Goal: Information Seeking & Learning: Learn about a topic

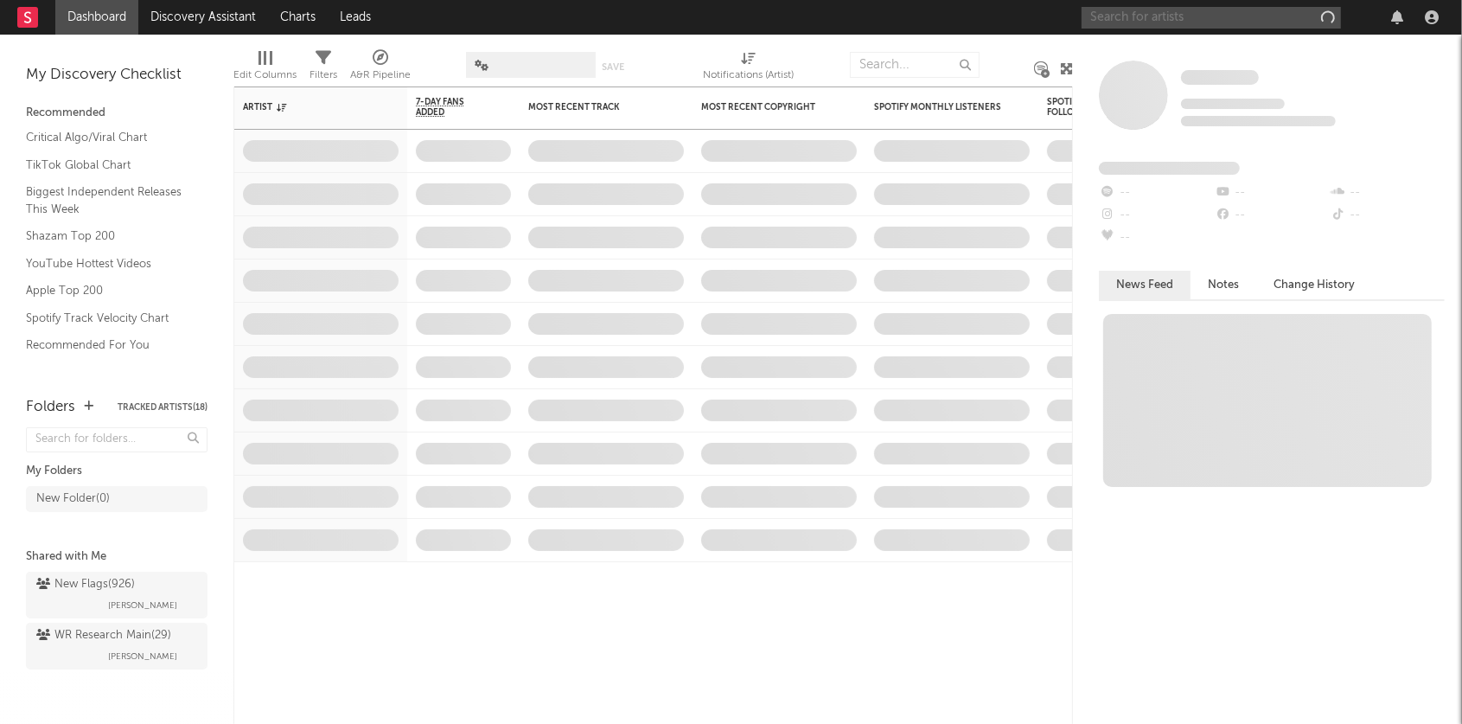
click at [1205, 20] on input "text" at bounding box center [1211, 18] width 259 height 22
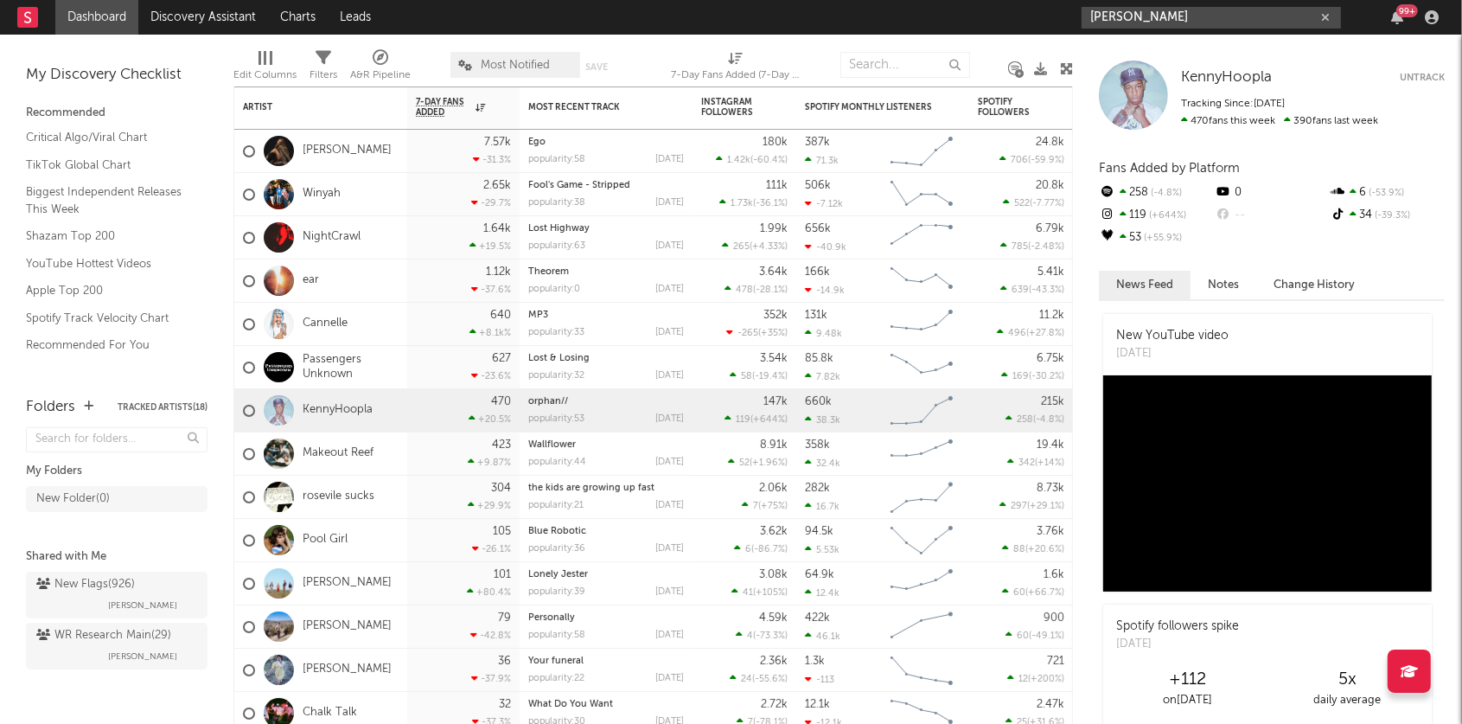
type input "[PERSON_NAME]"
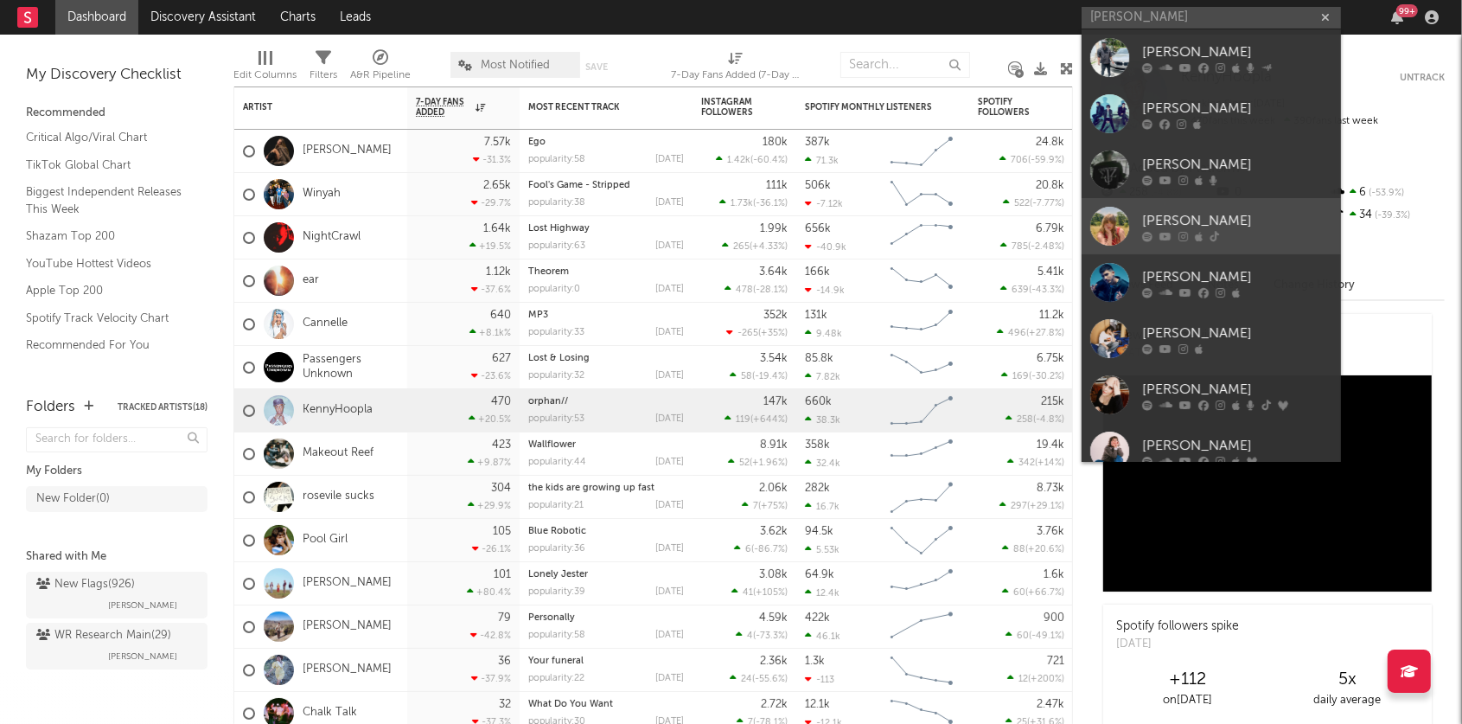
click at [1171, 230] on div "[PERSON_NAME]" at bounding box center [1237, 220] width 190 height 21
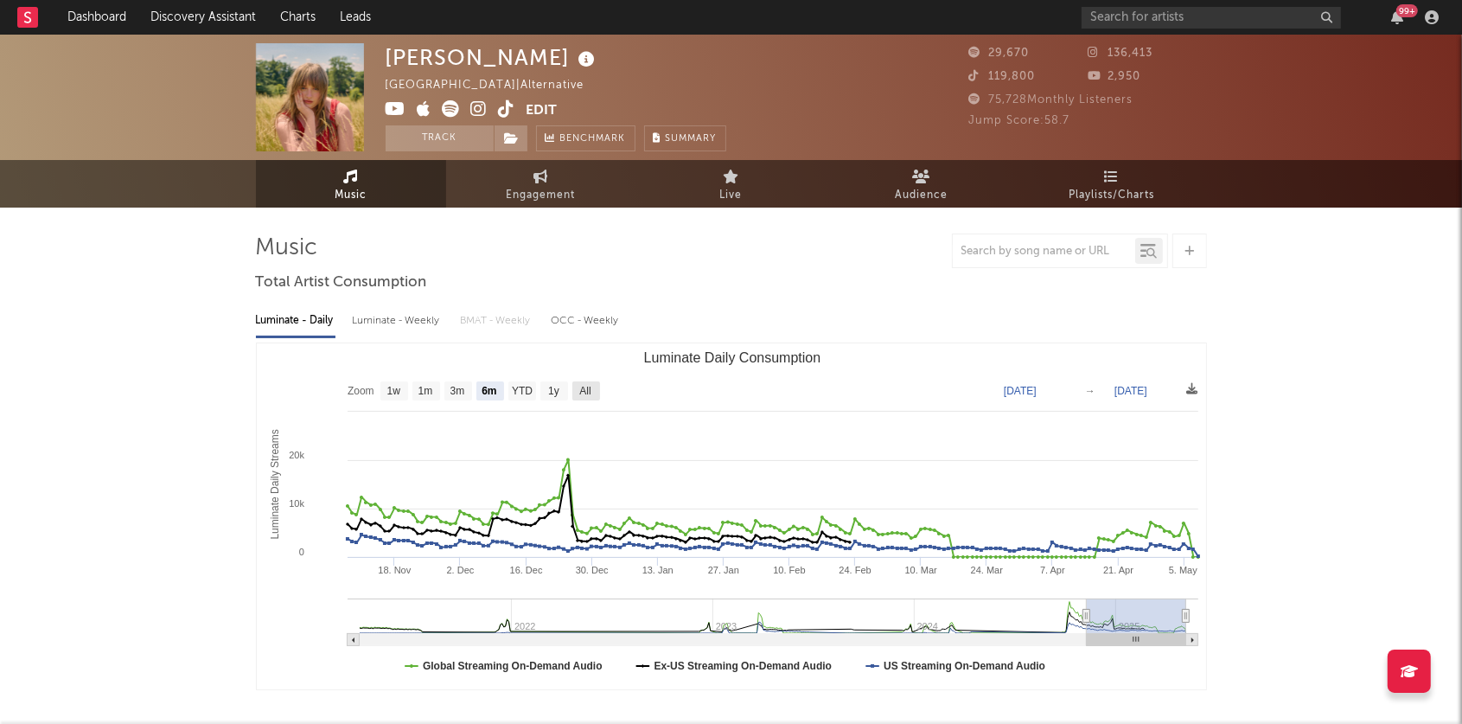
click at [583, 388] on text "All" at bounding box center [584, 392] width 11 height 12
select select "All"
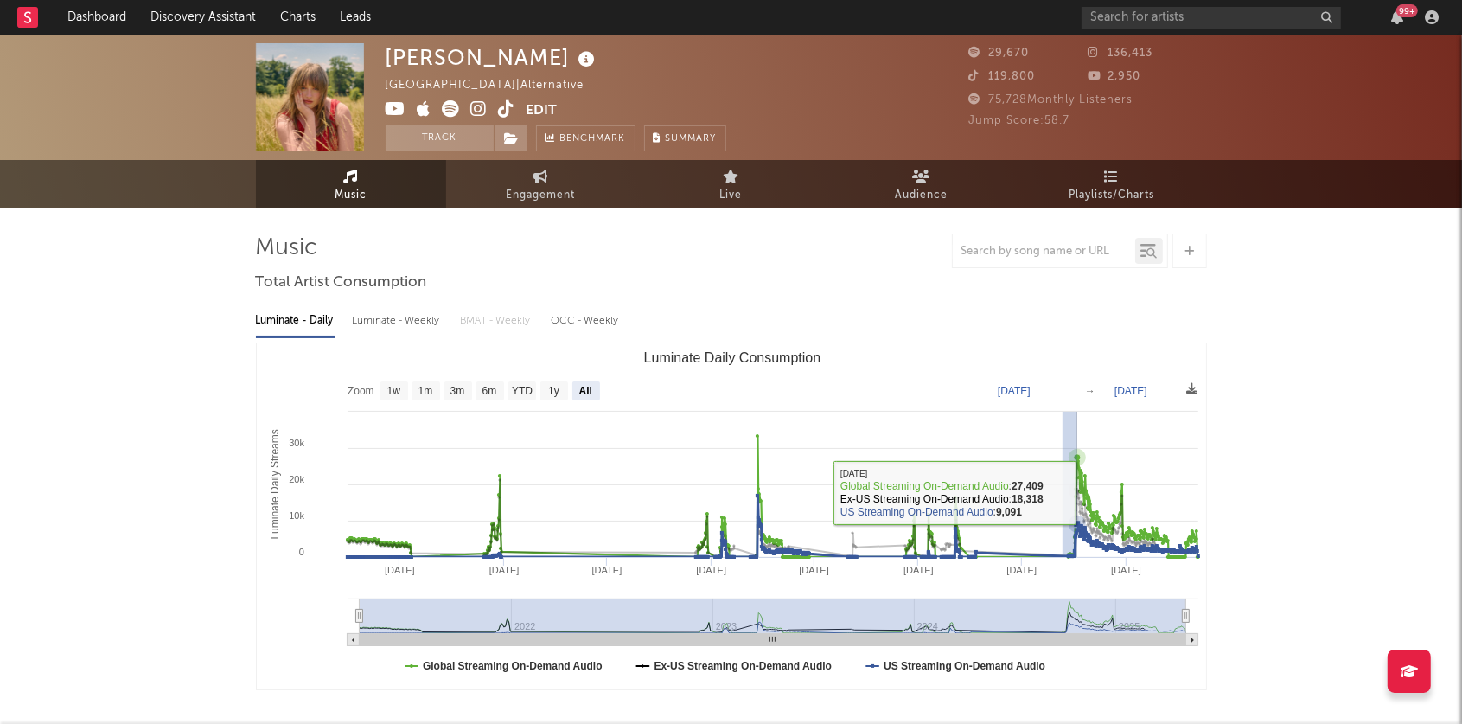
drag, startPoint x: 1062, startPoint y: 490, endPoint x: 1106, endPoint y: 487, distance: 44.2
click at [1106, 490] on rect "Luminate Daily Consumption" at bounding box center [732, 516] width 950 height 346
type input "[DATE]"
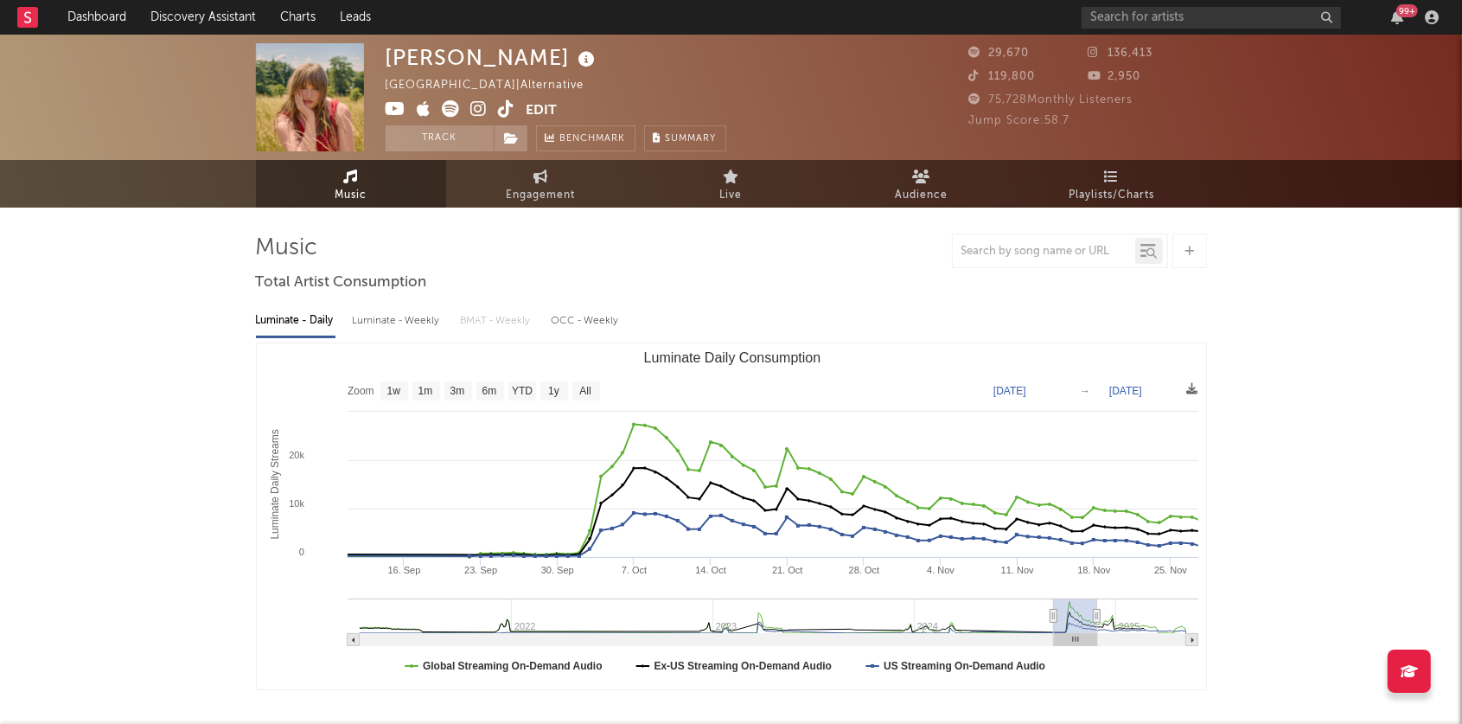
click at [480, 112] on icon at bounding box center [479, 108] width 16 height 17
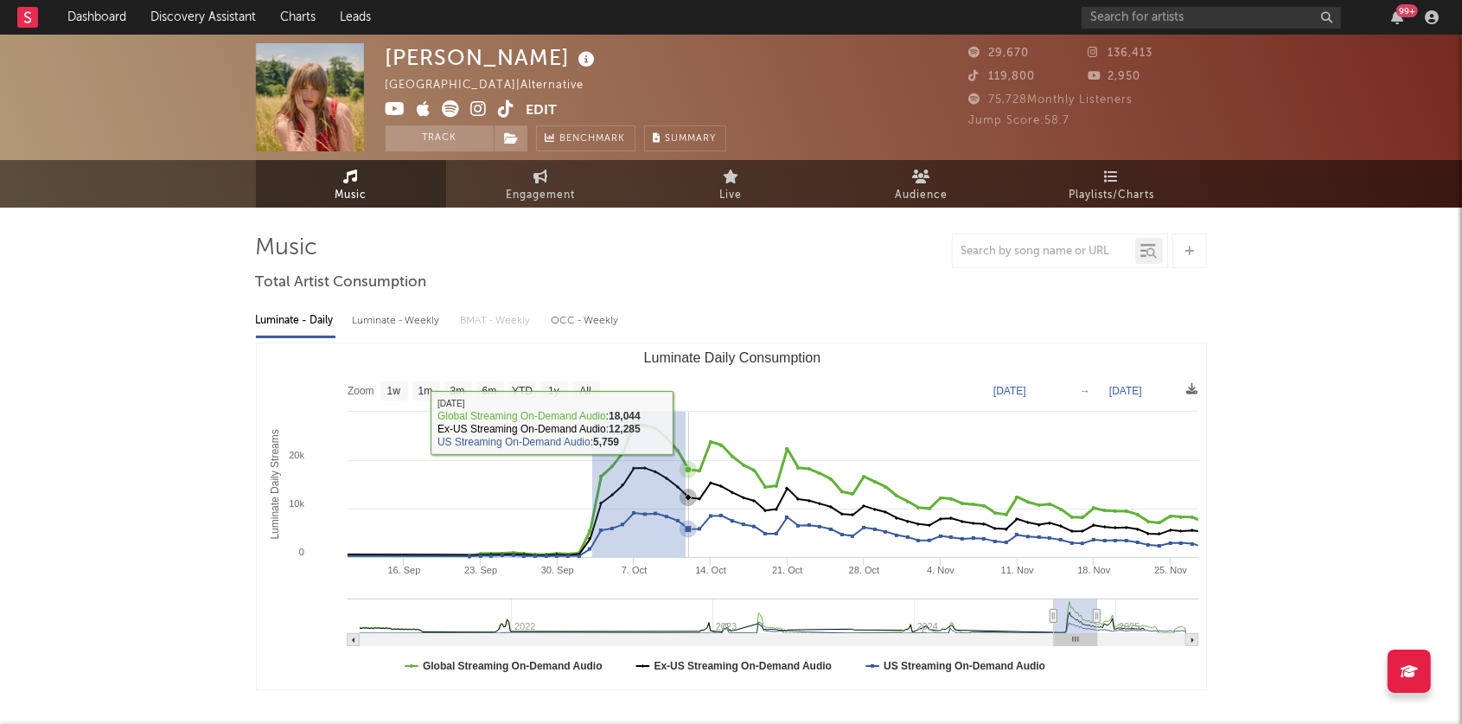
drag, startPoint x: 591, startPoint y: 428, endPoint x: 685, endPoint y: 422, distance: 93.6
type input "[DATE]"
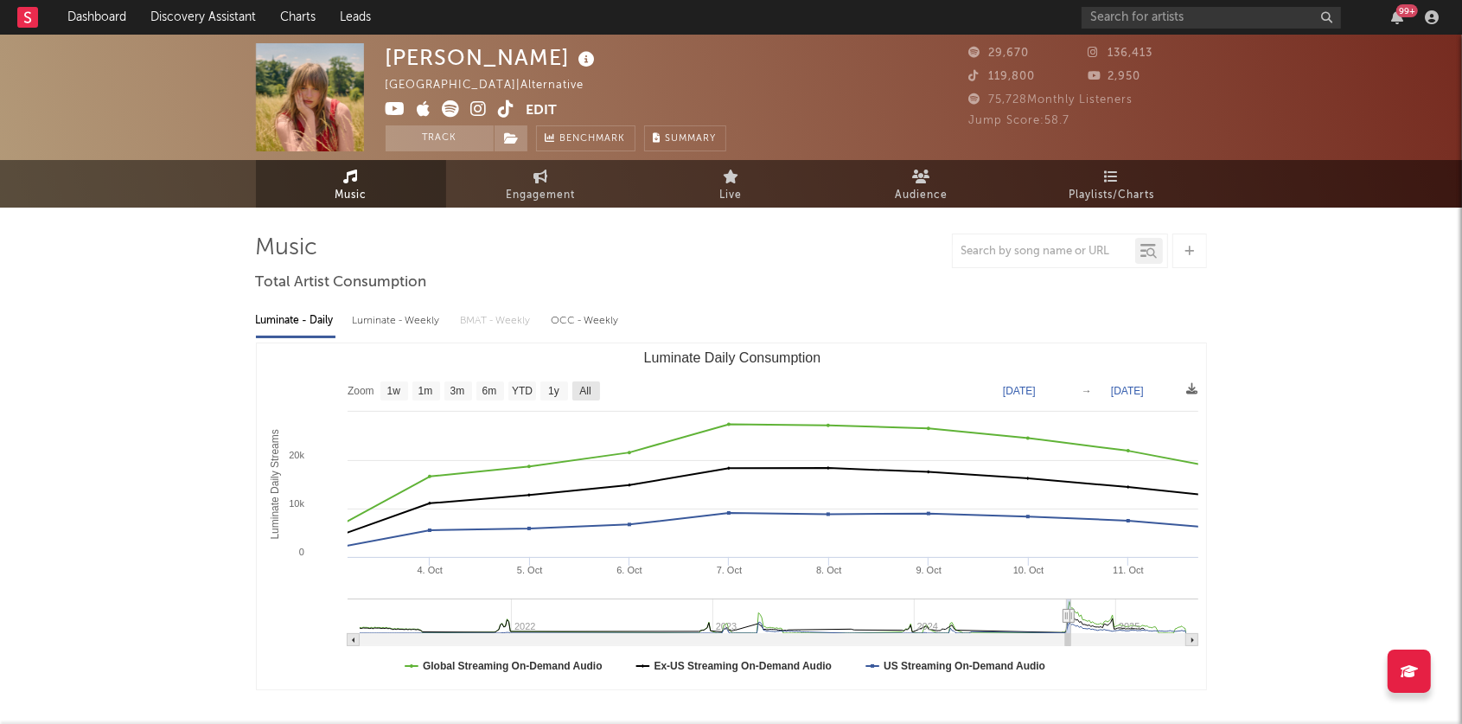
click at [583, 387] on text "All" at bounding box center [584, 392] width 11 height 12
select select "All"
type input "[DATE]"
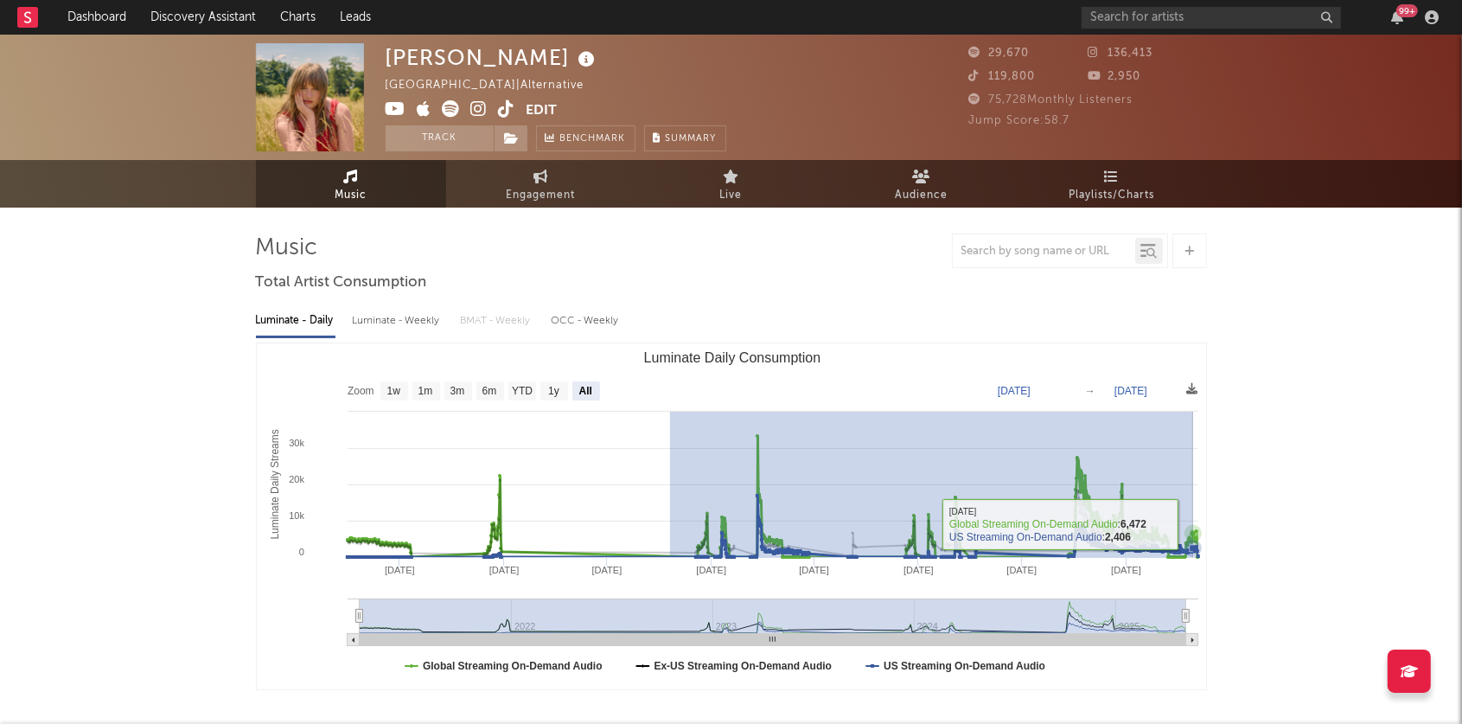
drag, startPoint x: 669, startPoint y: 512, endPoint x: 1193, endPoint y: 523, distance: 523.3
click at [1193, 524] on icon "Created with Highcharts 10.3.3 Luminate Daily Streams Luminate Daily Consumptio…" at bounding box center [732, 516] width 950 height 346
type input "[DATE]"
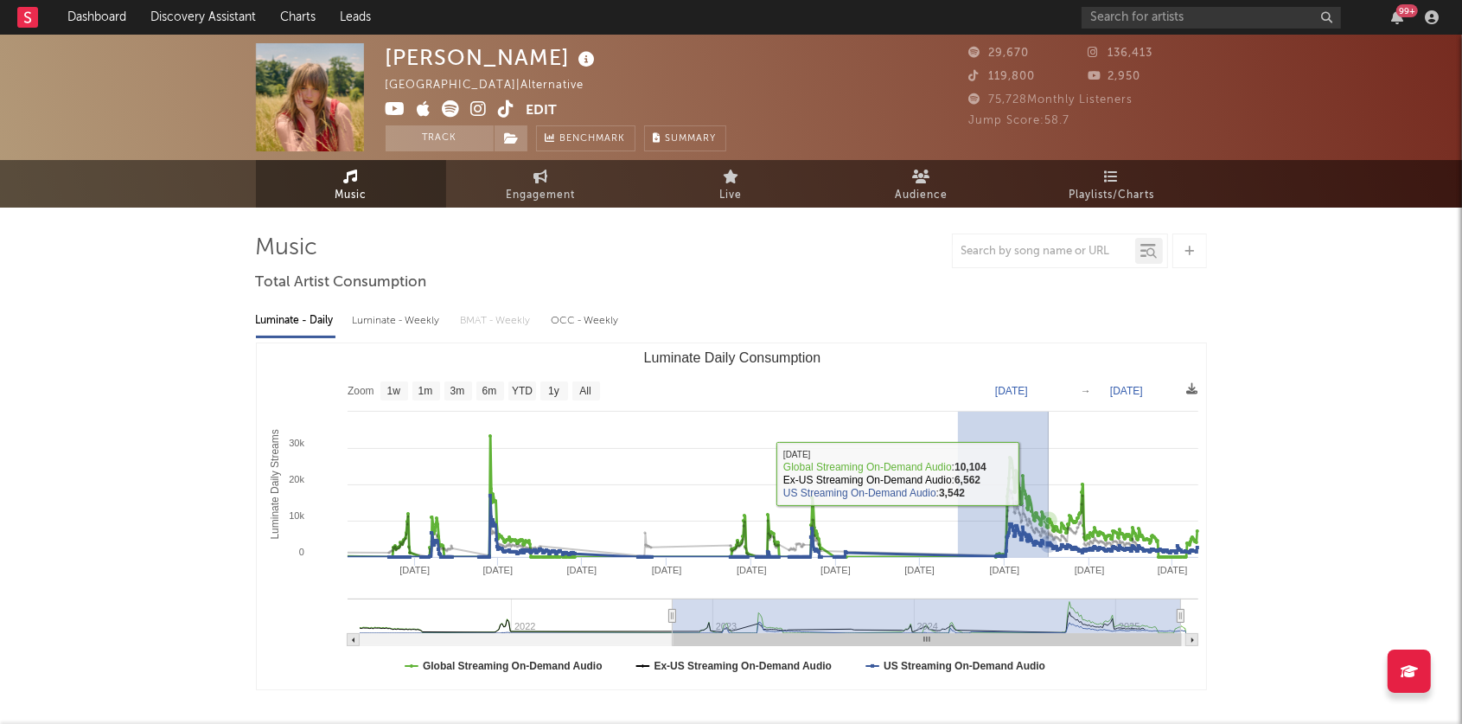
drag, startPoint x: 957, startPoint y: 474, endPoint x: 1091, endPoint y: 474, distance: 134.0
click at [1091, 474] on rect "Luminate Daily Consumption" at bounding box center [732, 516] width 950 height 346
type input "[DATE]"
